Goal: Find contact information: Find contact information

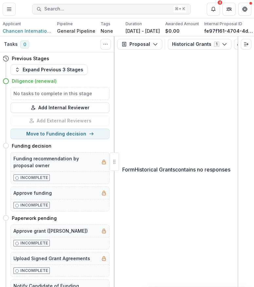
click at [51, 10] on span "Search..." at bounding box center [107, 9] width 126 height 6
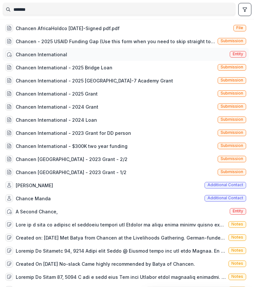
type input "*******"
click at [68, 57] on div "Chancen International Entity" at bounding box center [126, 54] width 246 height 13
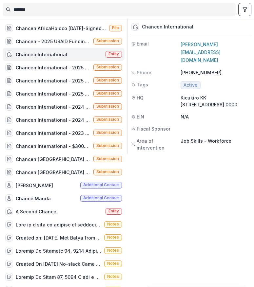
click at [171, 27] on div "Chancen International" at bounding box center [167, 27] width 51 height 6
click at [30, 53] on div "Chancen International" at bounding box center [41, 54] width 51 height 7
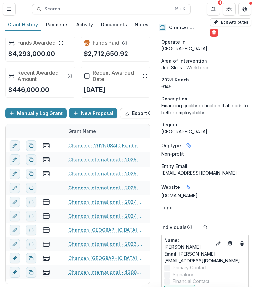
scroll to position [202, 0]
click at [185, 193] on link "[DOMAIN_NAME]" at bounding box center [179, 196] width 36 height 6
